Goal: Find contact information: Find contact information

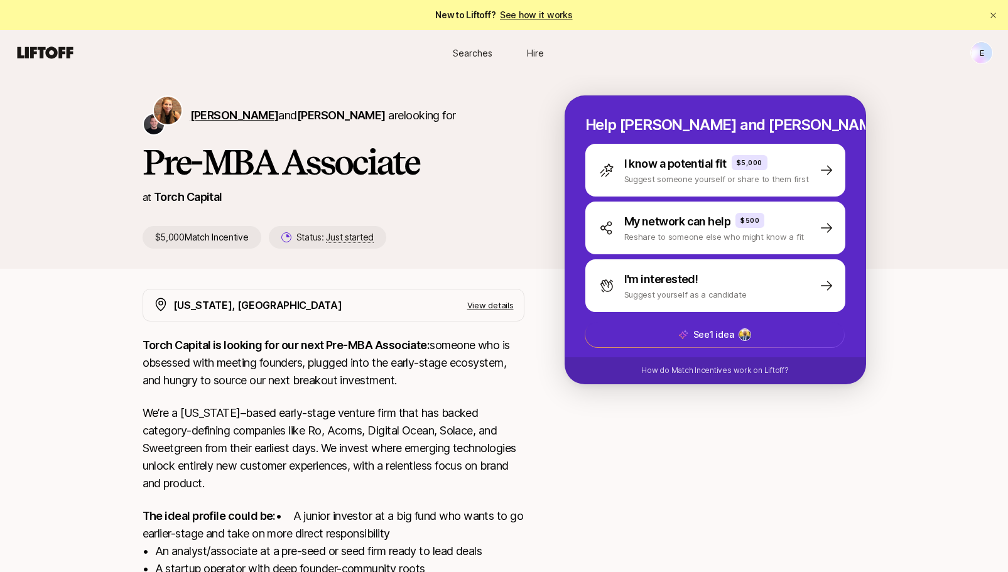
click at [204, 113] on span "[PERSON_NAME]" at bounding box center [234, 115] width 89 height 13
